Goal: Task Accomplishment & Management: Manage account settings

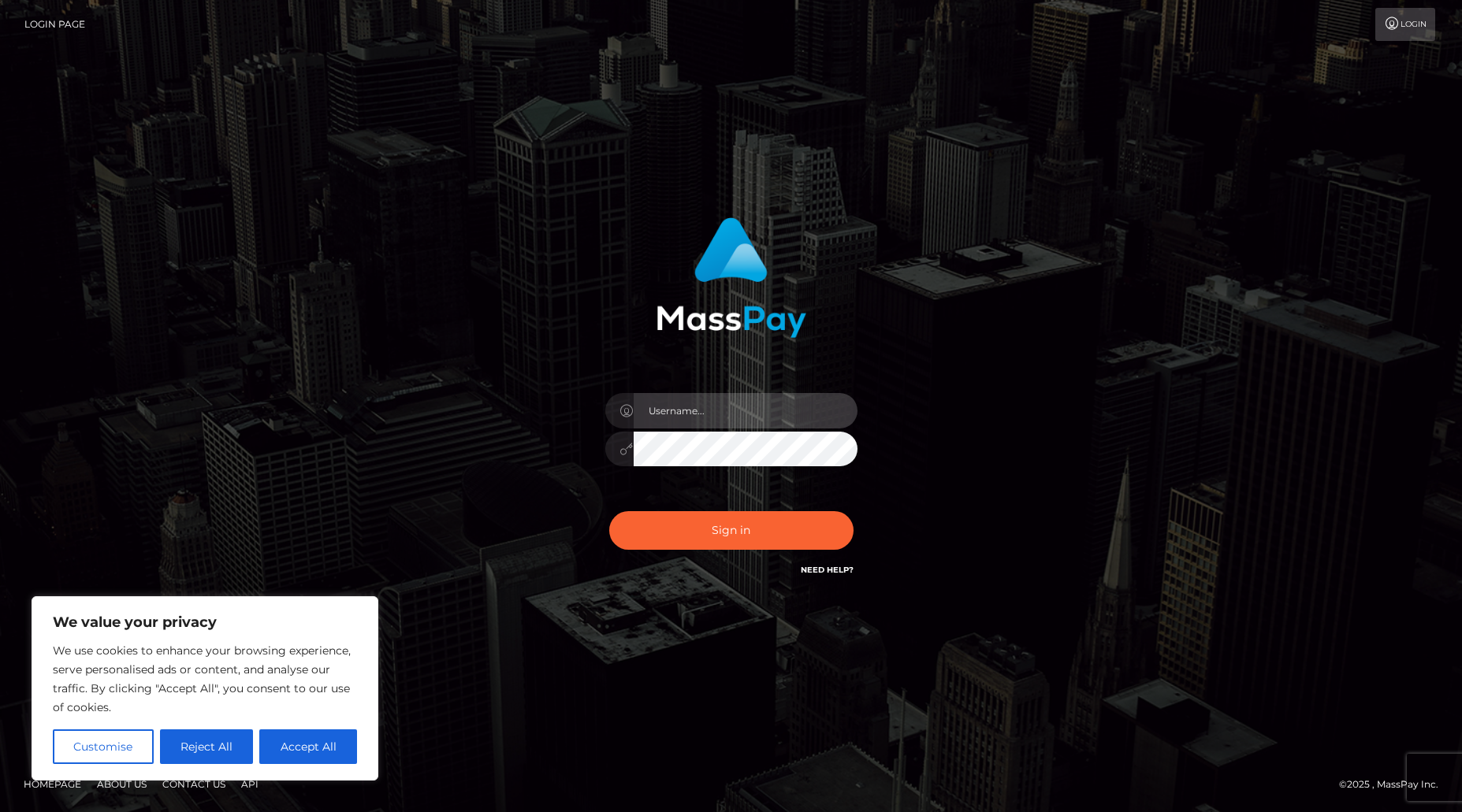
type input "alexism"
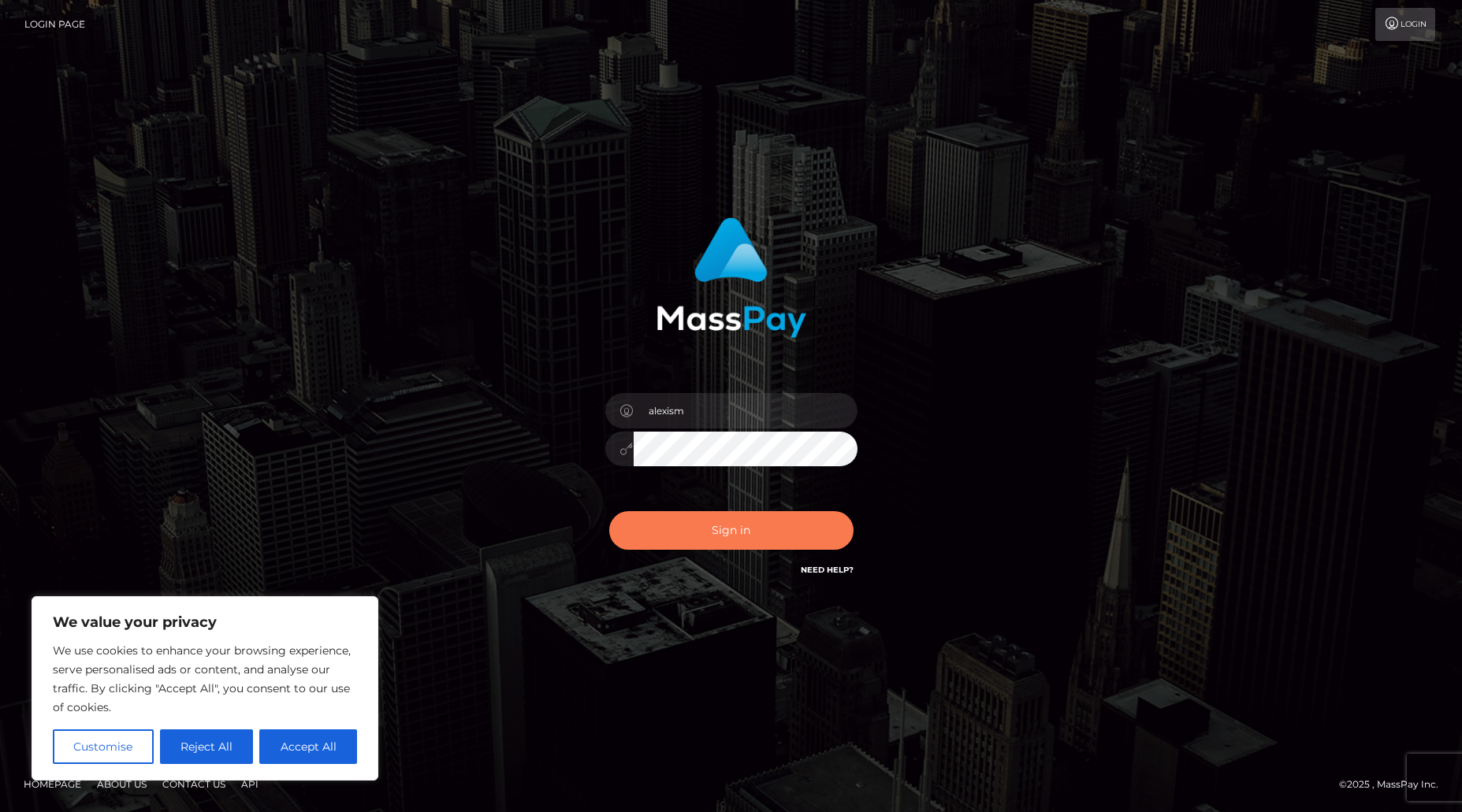
click at [726, 536] on button "Sign in" at bounding box center [731, 531] width 244 height 39
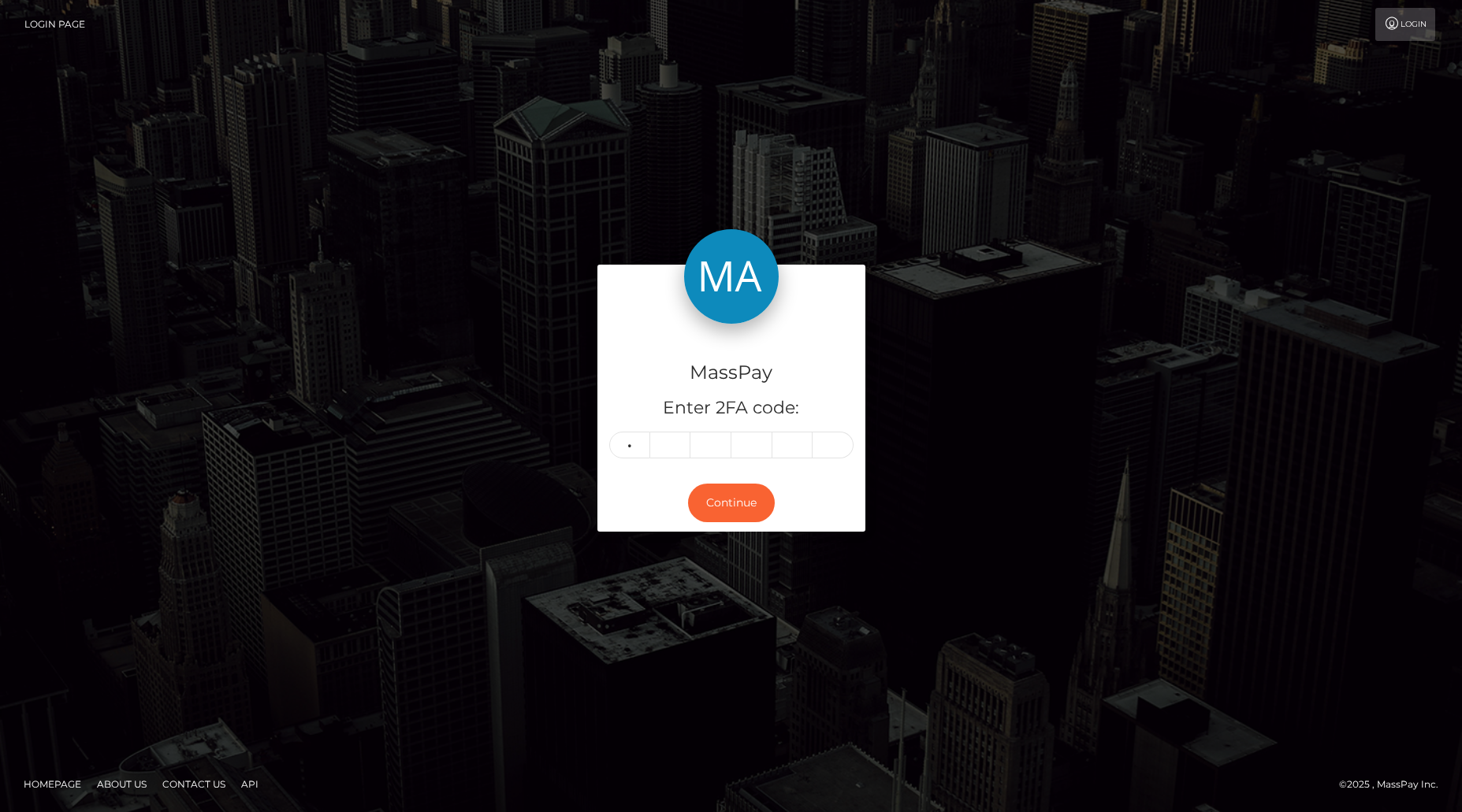
type input "6"
type input "7"
type input "9"
type input "0"
type input "2"
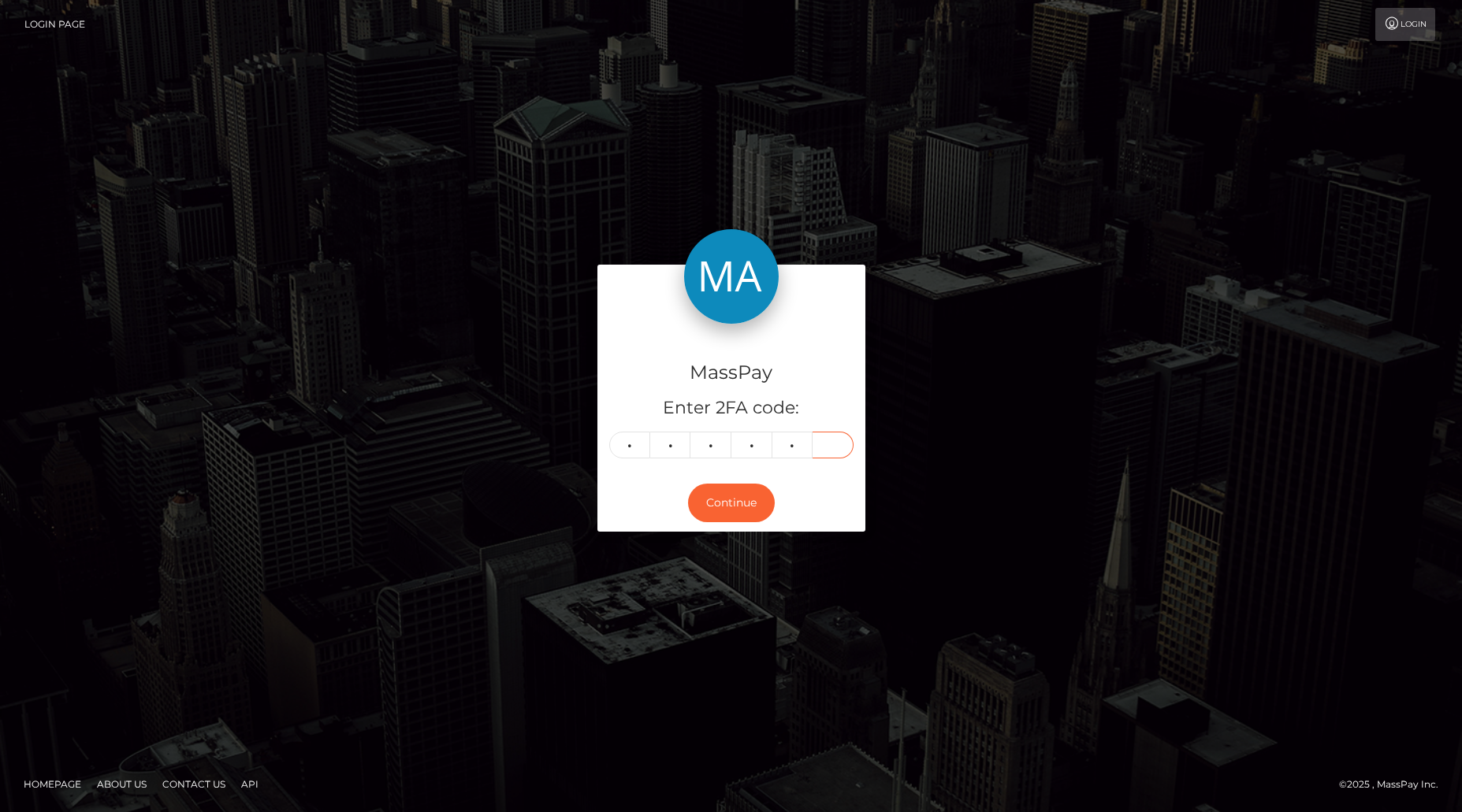
type input "1"
